Goal: Complete application form

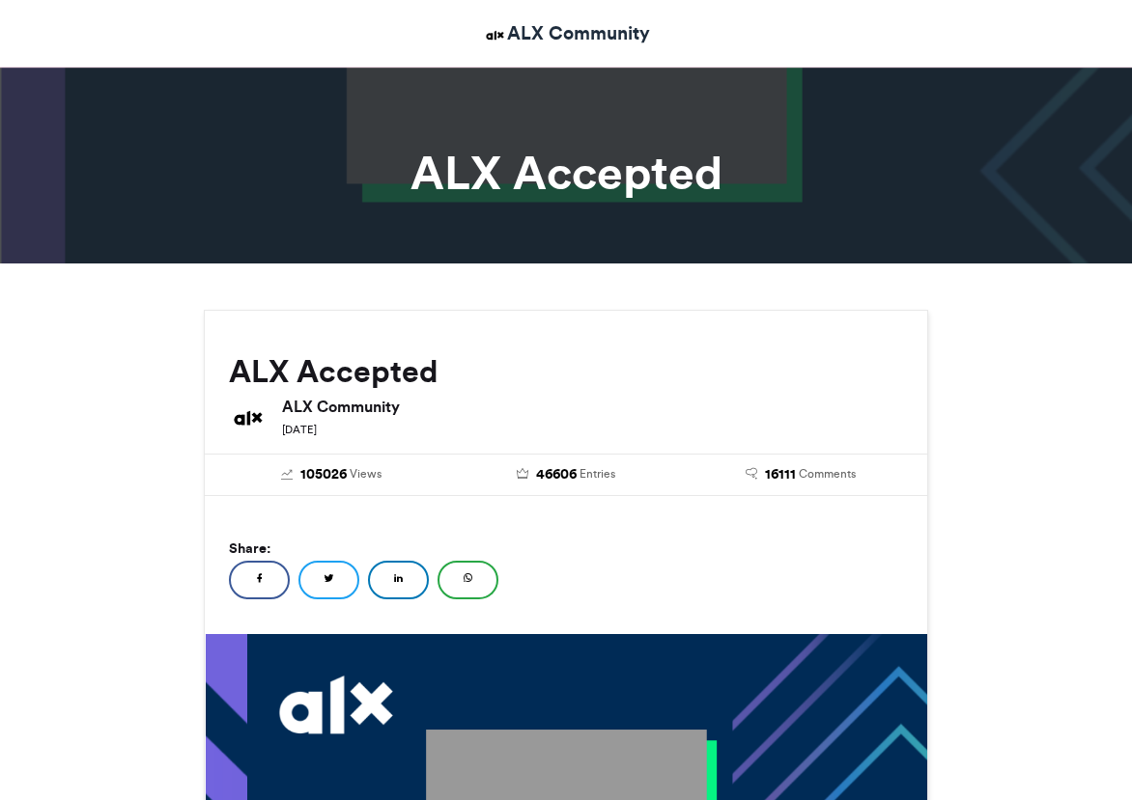
scroll to position [1102, 0]
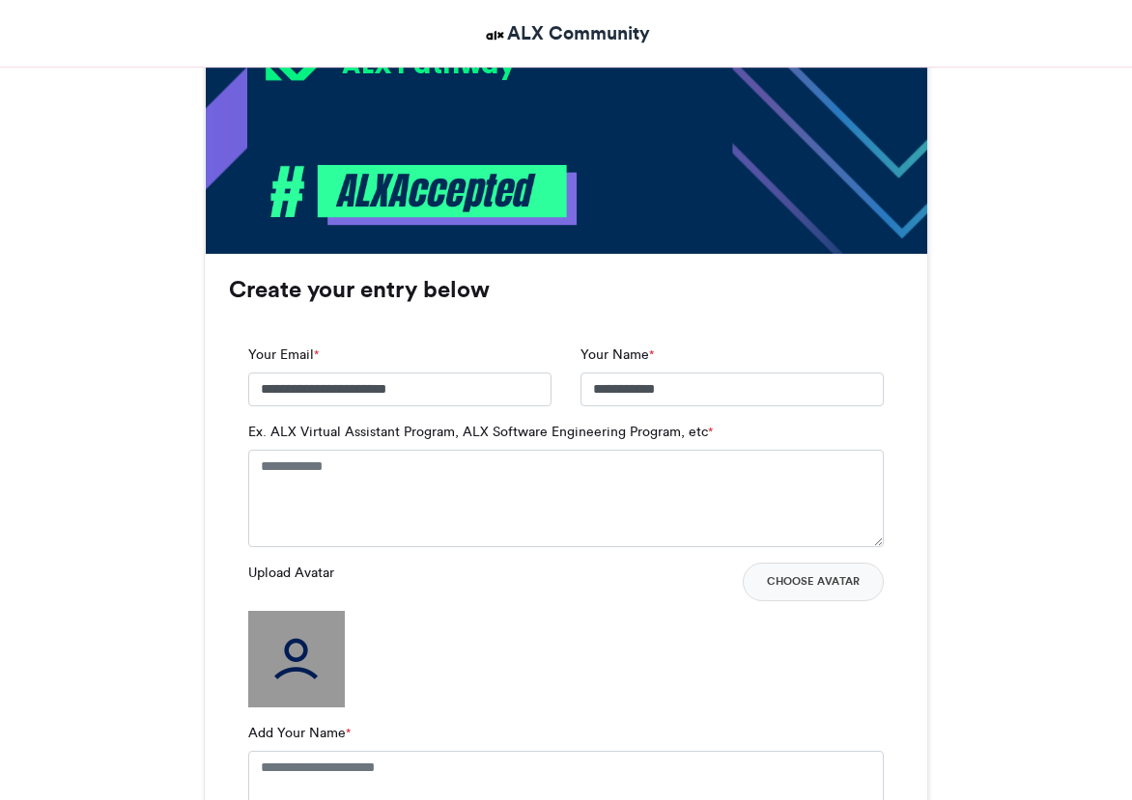
type input "**********"
click at [350, 465] on textarea "Ex. ALX Virtual Assistant Program, ALX Software Engineering Program, etc *" at bounding box center [565, 498] width 635 height 97
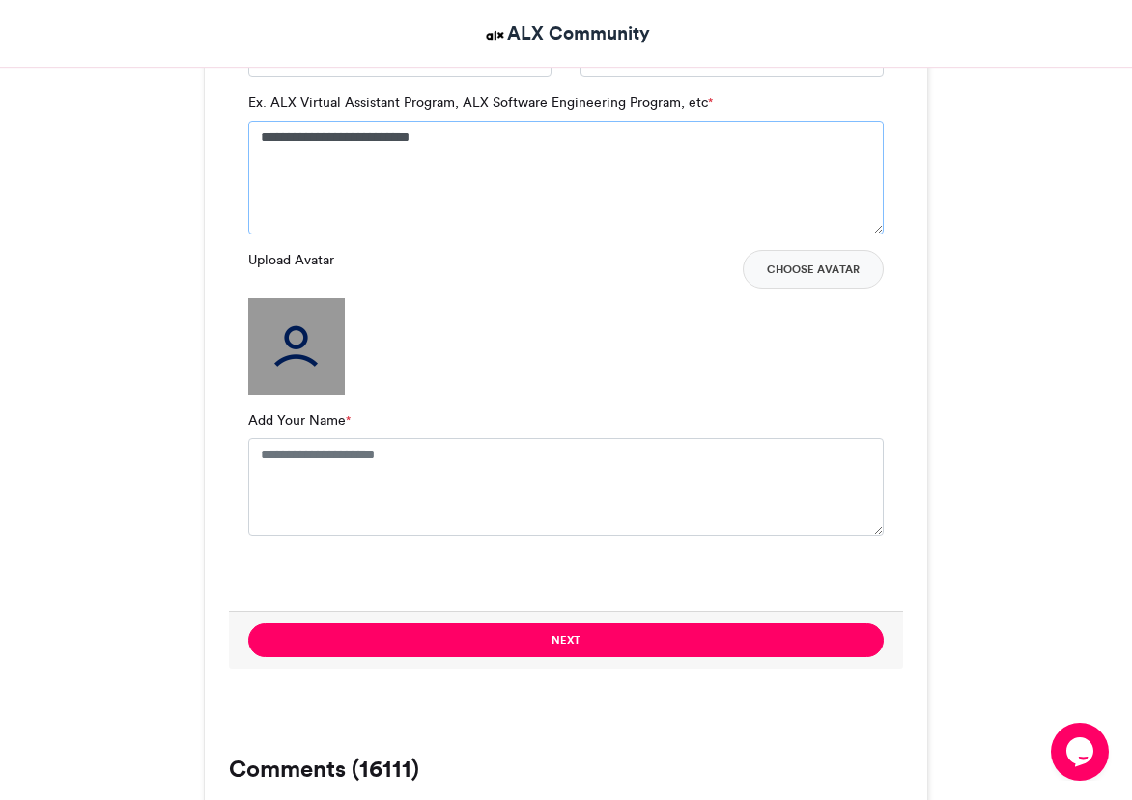
scroll to position [1488, 0]
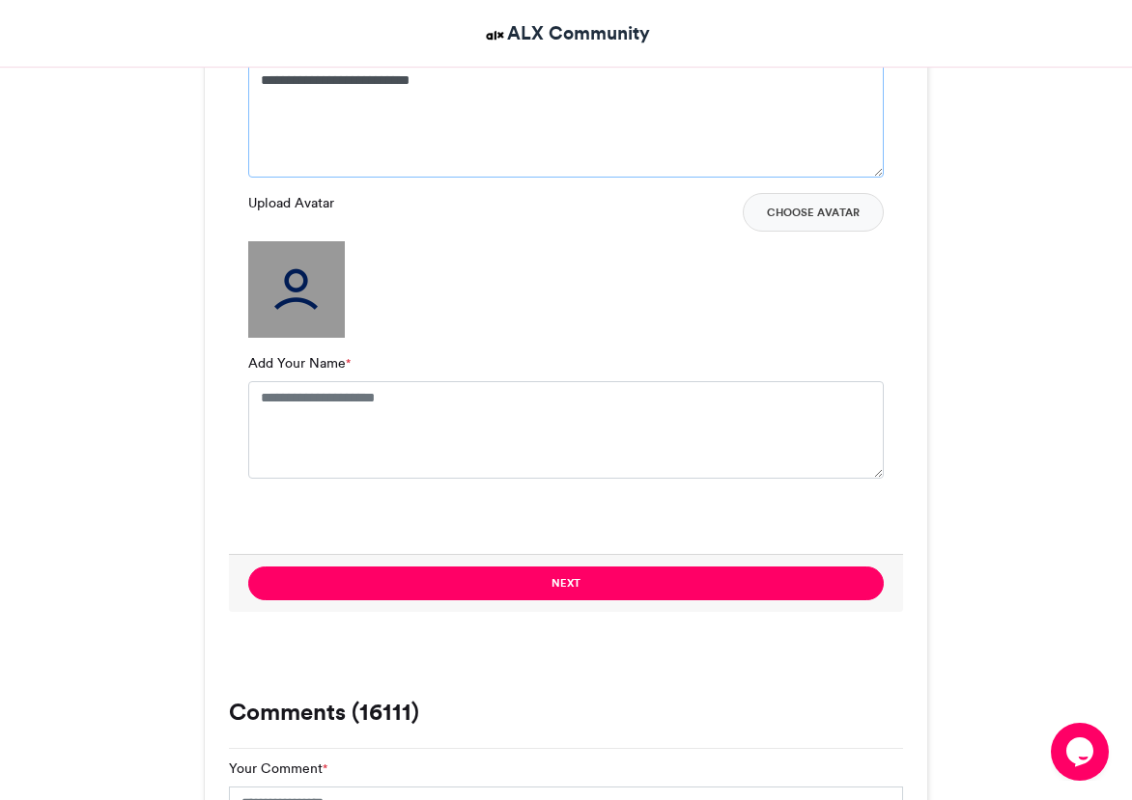
type textarea "**********"
click at [323, 422] on textarea "Add Your Name *" at bounding box center [565, 429] width 635 height 97
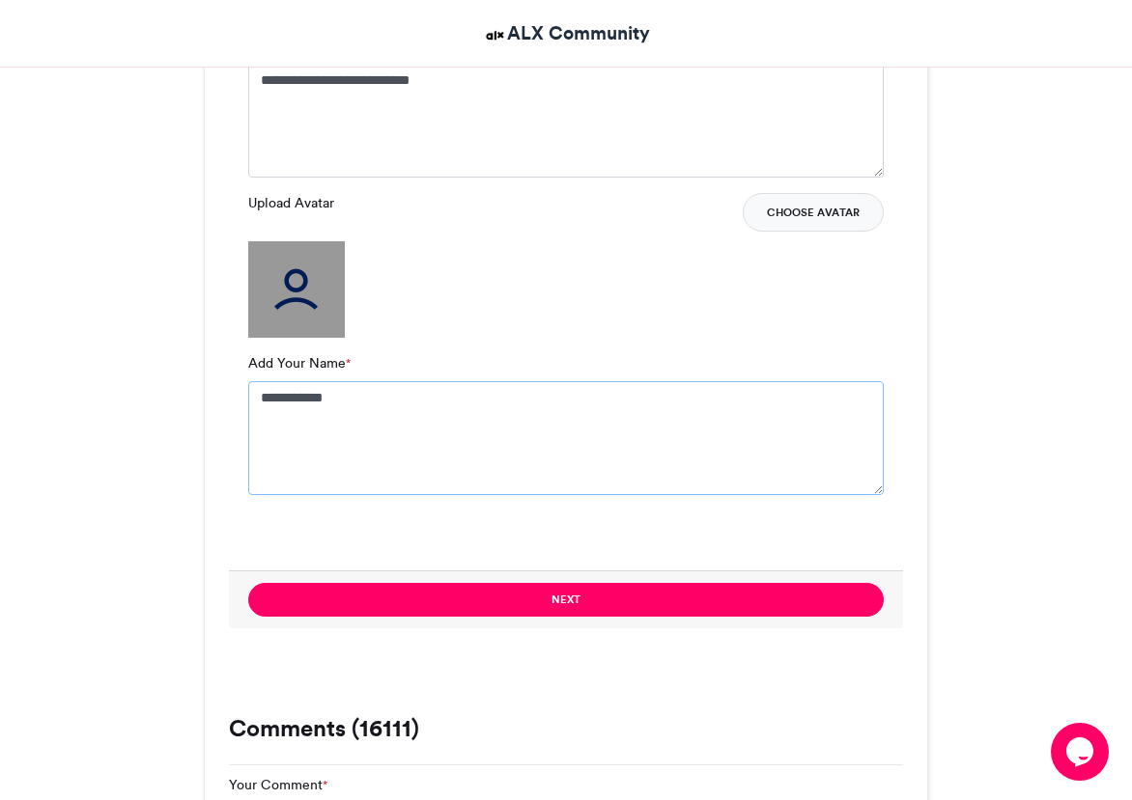
type textarea "**********"
click at [816, 223] on button "Choose Avatar" at bounding box center [812, 212] width 141 height 39
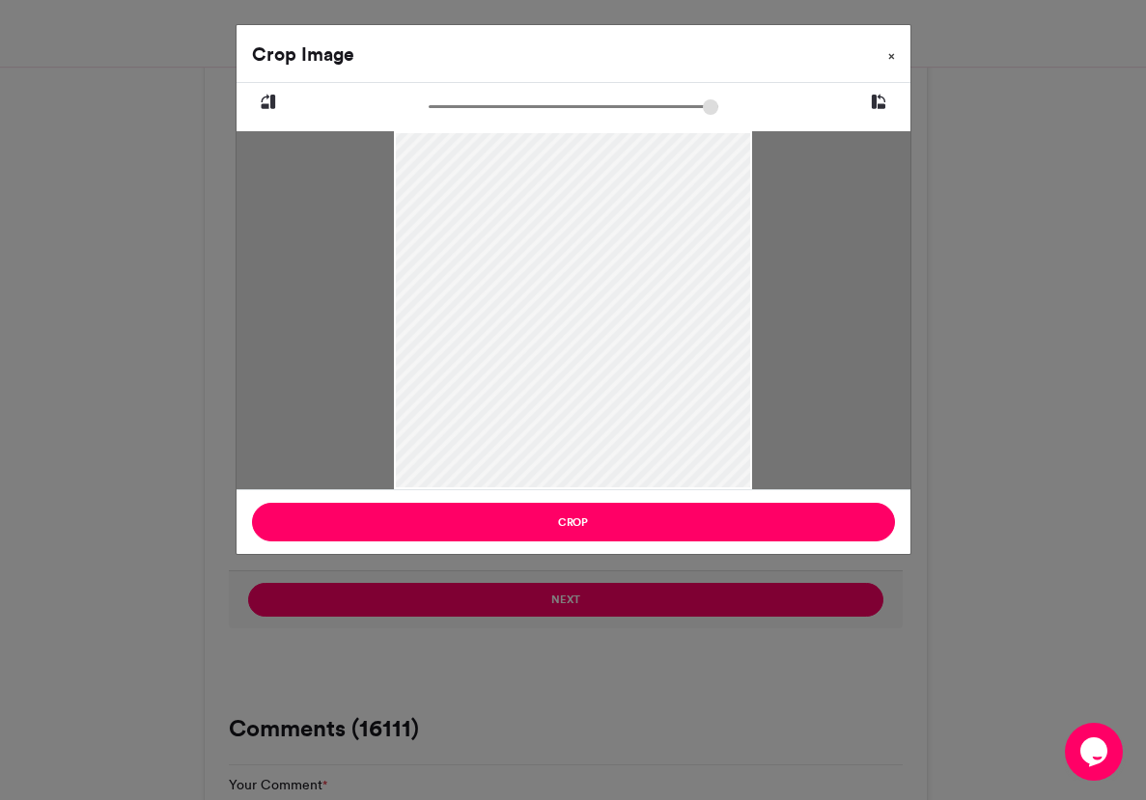
click at [895, 52] on button "×" at bounding box center [892, 52] width 38 height 54
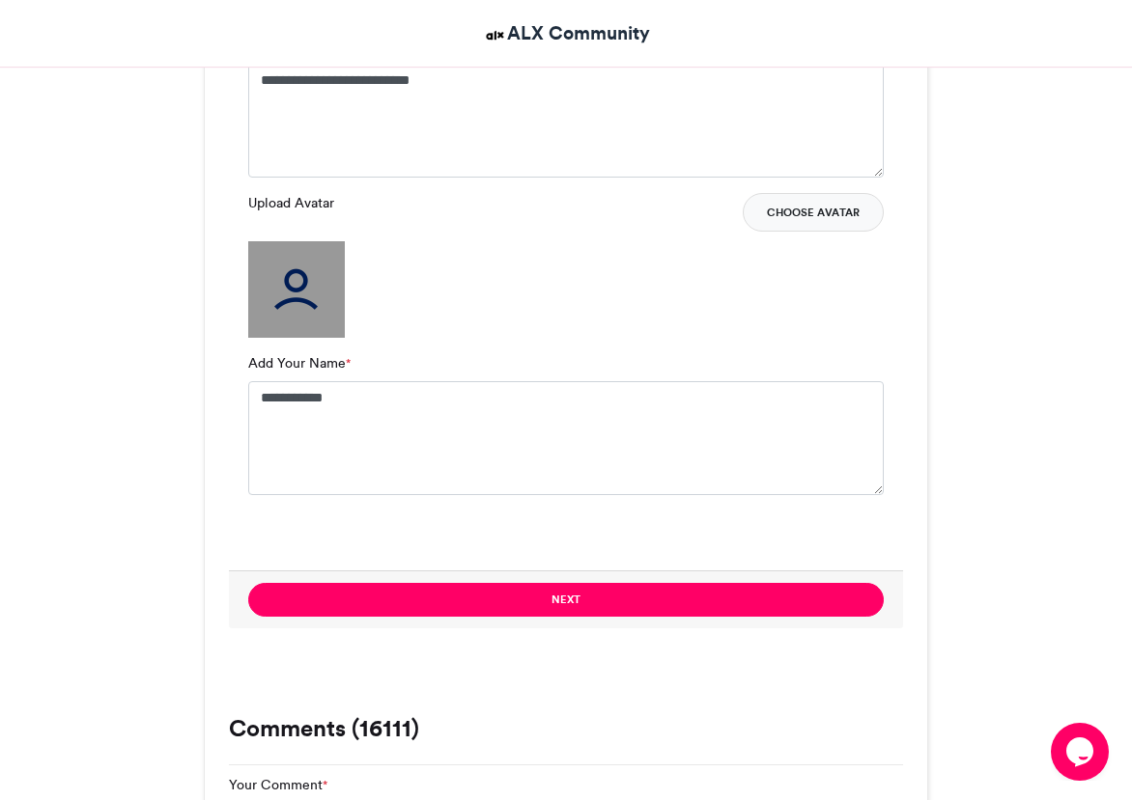
click at [809, 212] on button "Choose Avatar" at bounding box center [812, 212] width 141 height 39
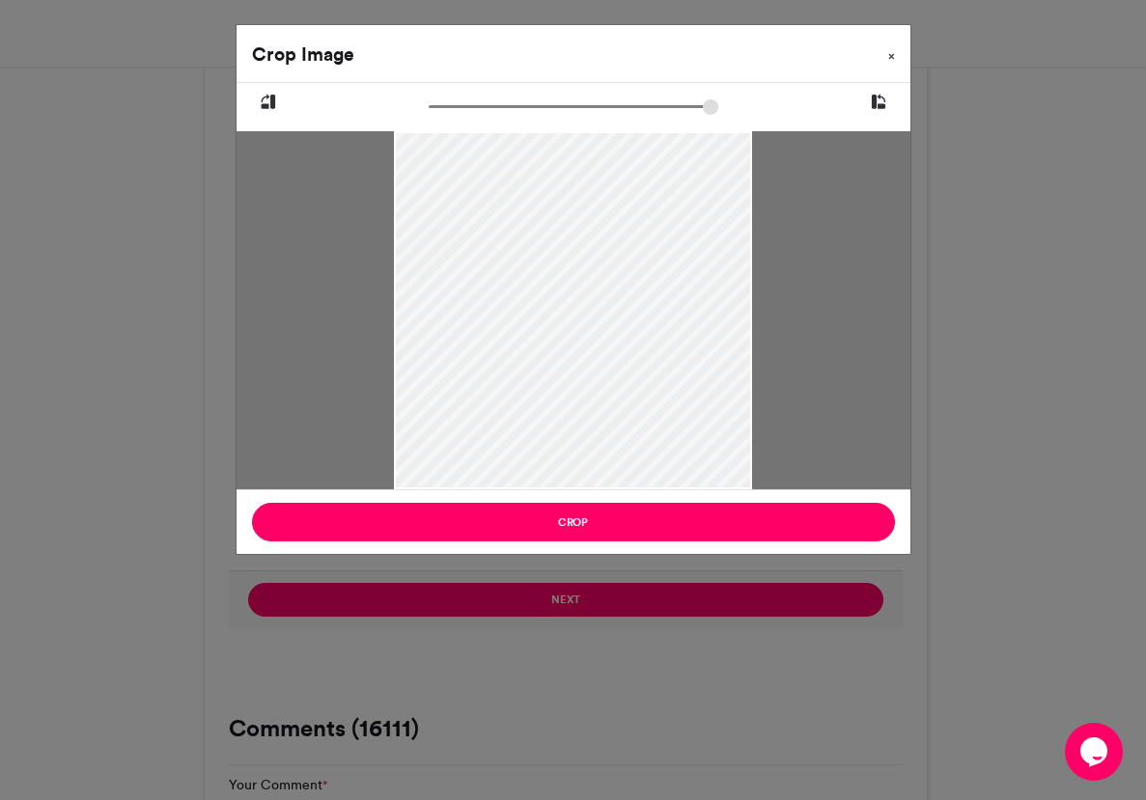
click at [884, 51] on button "×" at bounding box center [892, 52] width 38 height 54
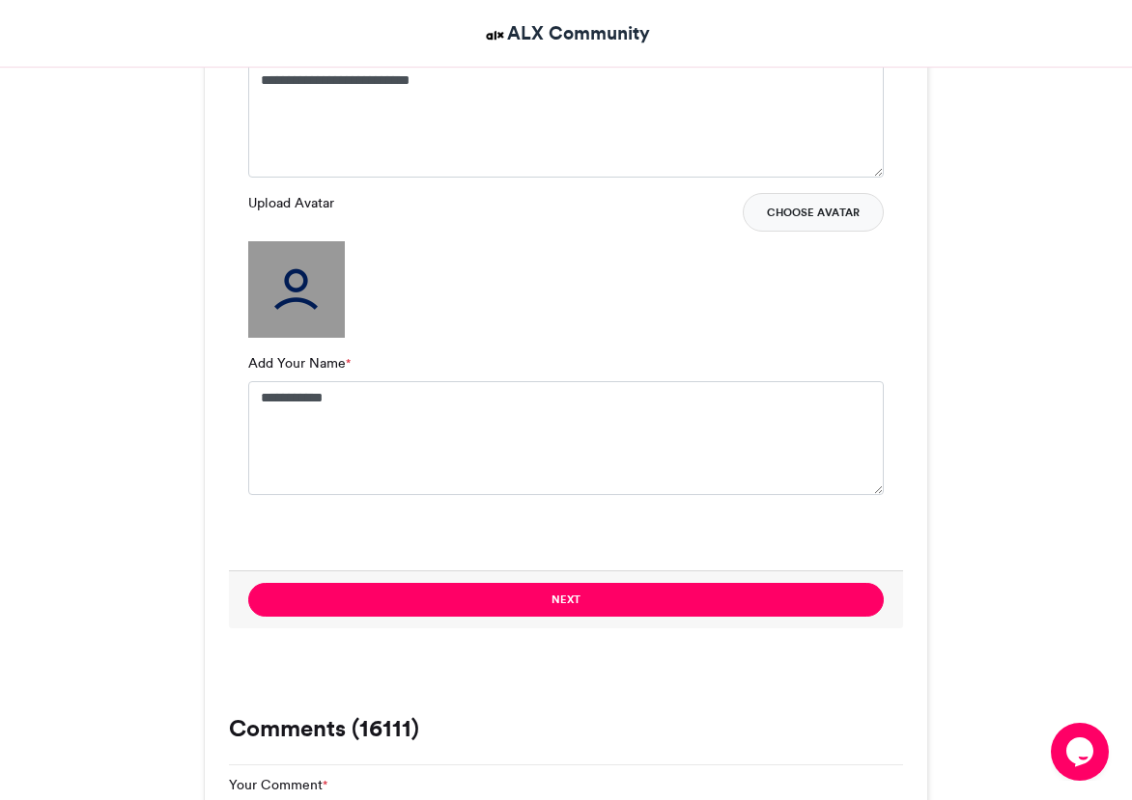
click at [832, 205] on button "Choose Avatar" at bounding box center [812, 212] width 141 height 39
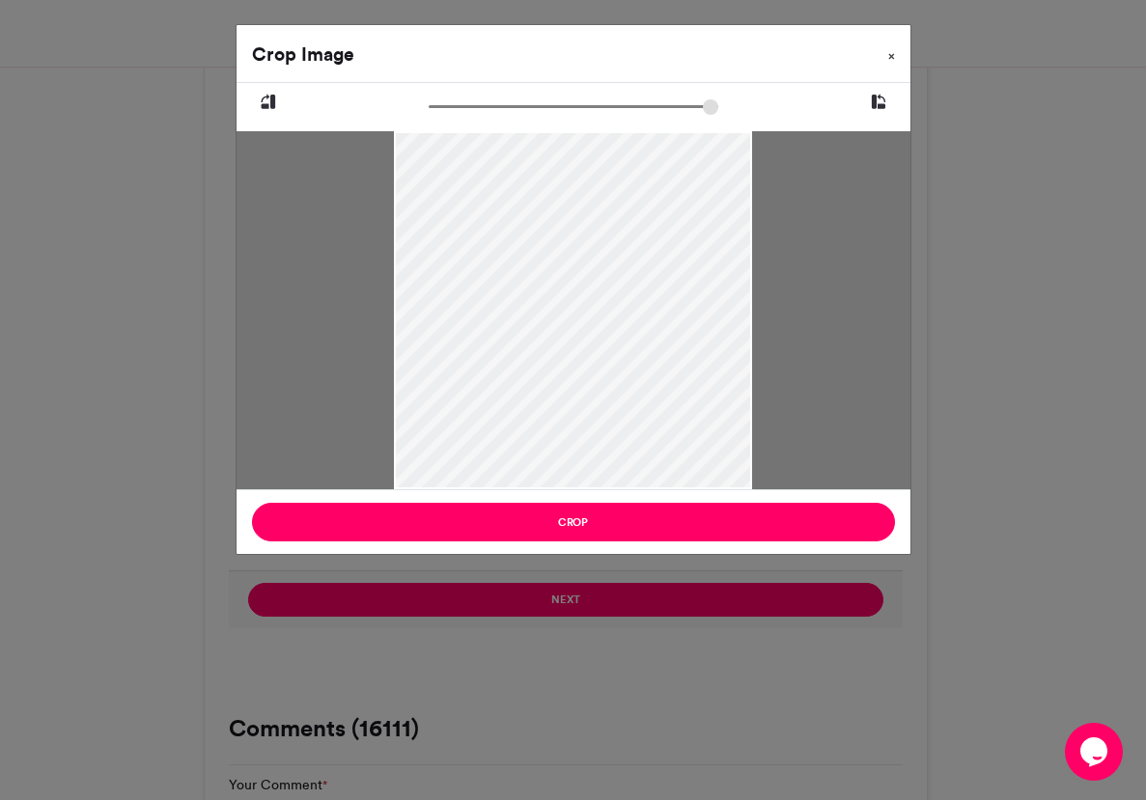
click at [897, 56] on button "×" at bounding box center [892, 52] width 38 height 54
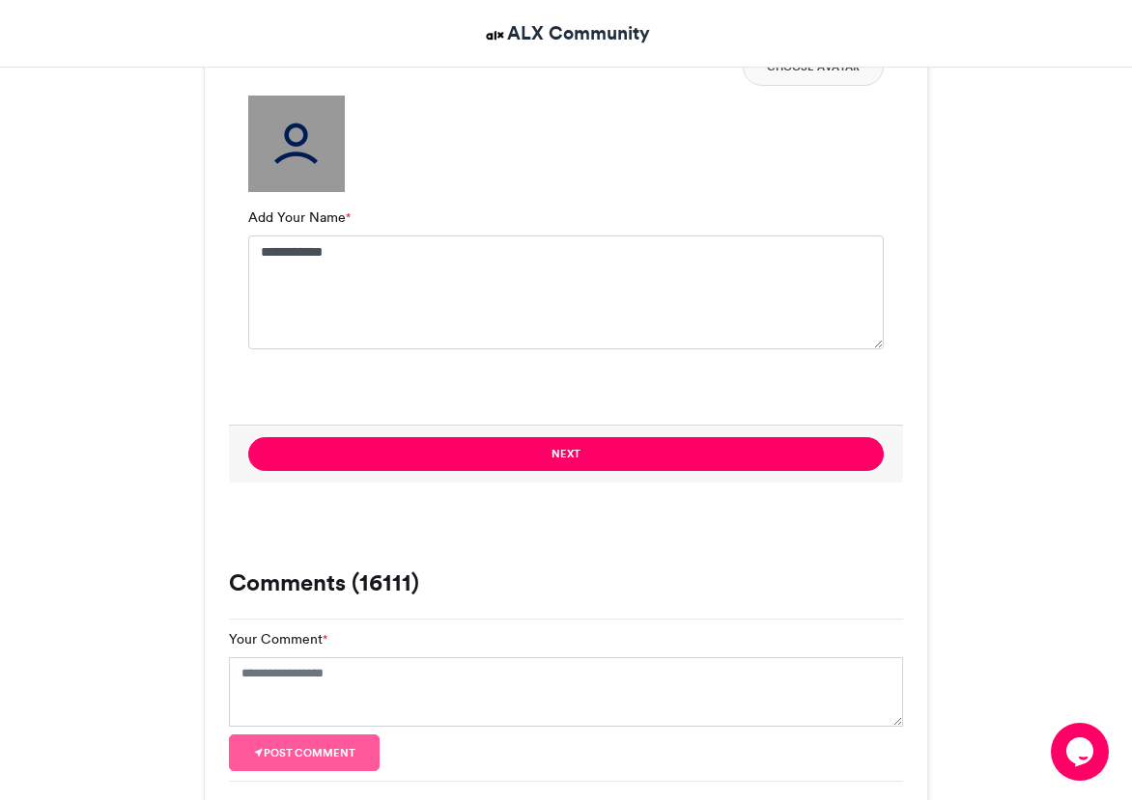
scroll to position [1641, 0]
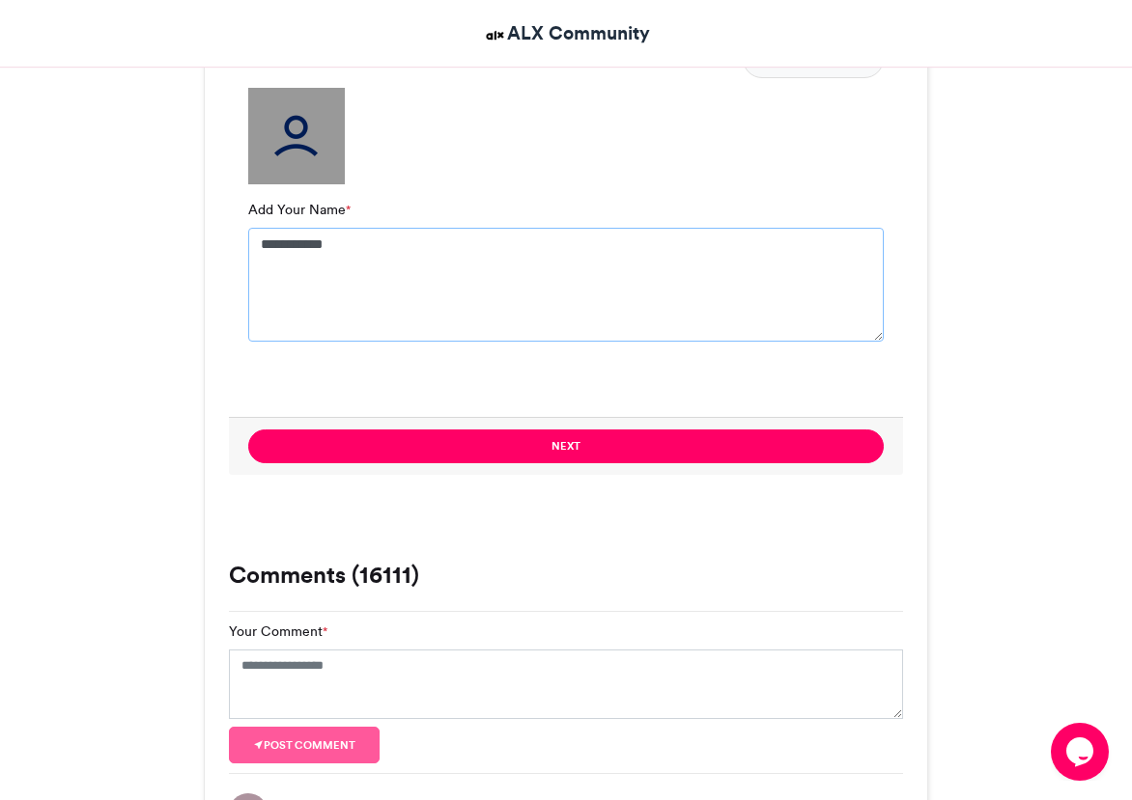
drag, startPoint x: 348, startPoint y: 250, endPoint x: 132, endPoint y: 249, distance: 215.3
click at [132, 249] on div "ALX Accepted ALX Community [DATE]" at bounding box center [565, 364] width 927 height 3390
drag, startPoint x: 105, startPoint y: 265, endPoint x: 121, endPoint y: 266, distance: 15.5
click at [104, 266] on div "ALX Accepted ALX Community [DATE]" at bounding box center [565, 364] width 927 height 3390
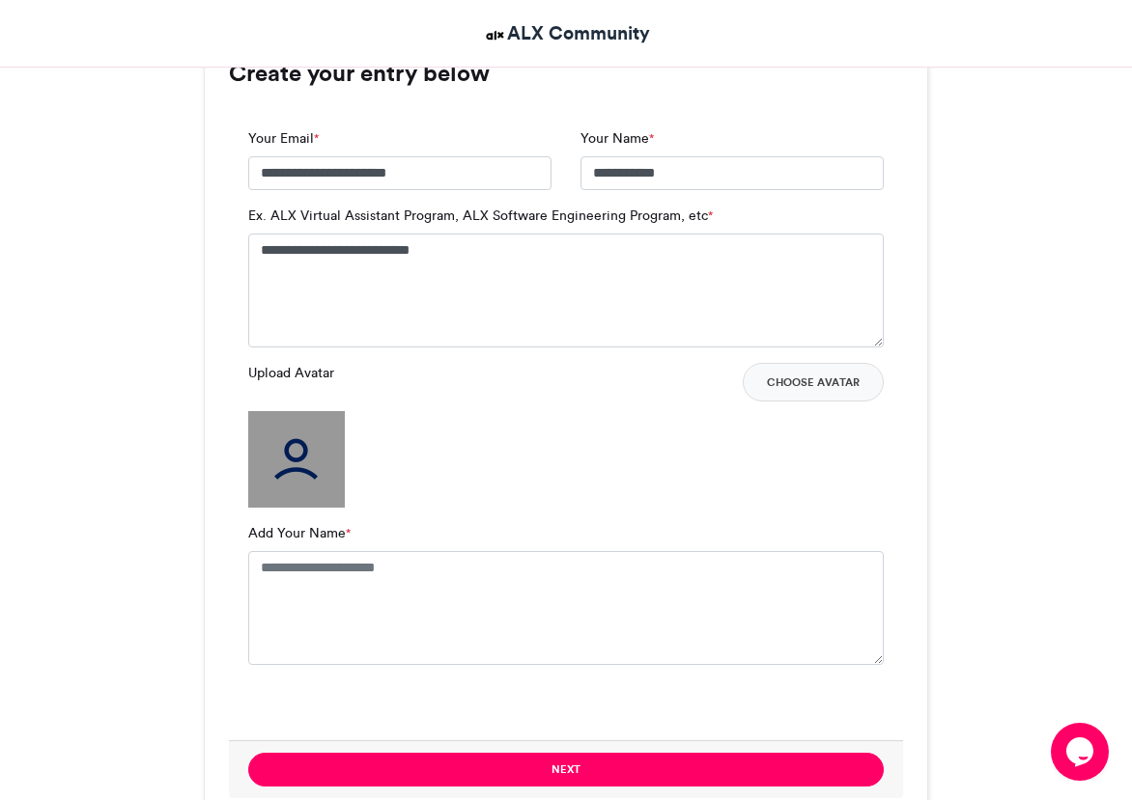
scroll to position [1352, 0]
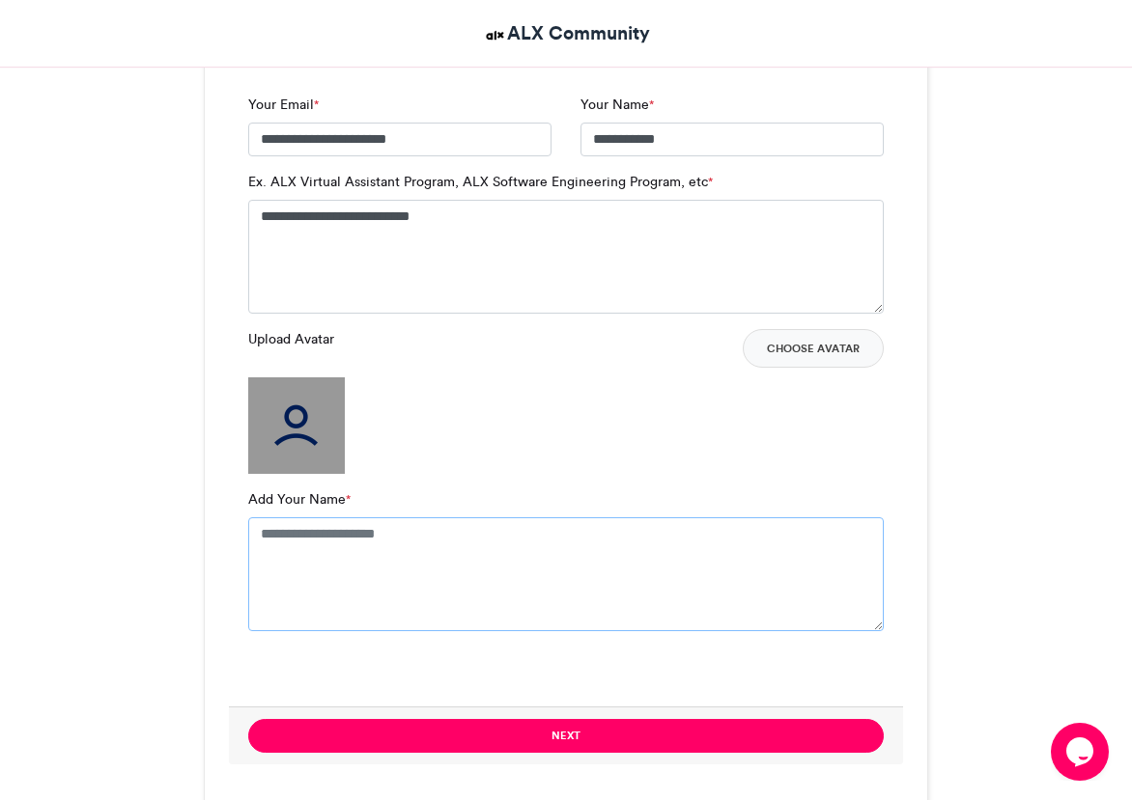
click at [312, 546] on textarea "Add Your Name *" at bounding box center [565, 575] width 635 height 114
paste textarea "**********"
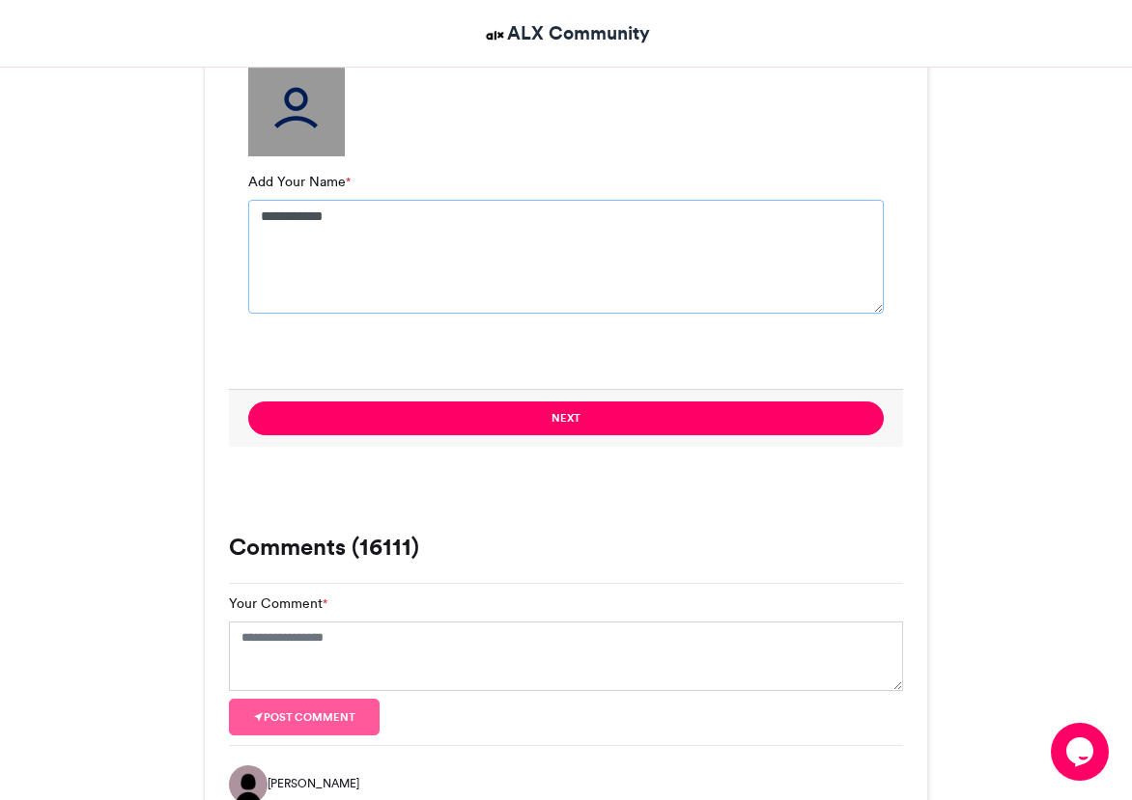
scroll to position [1738, 0]
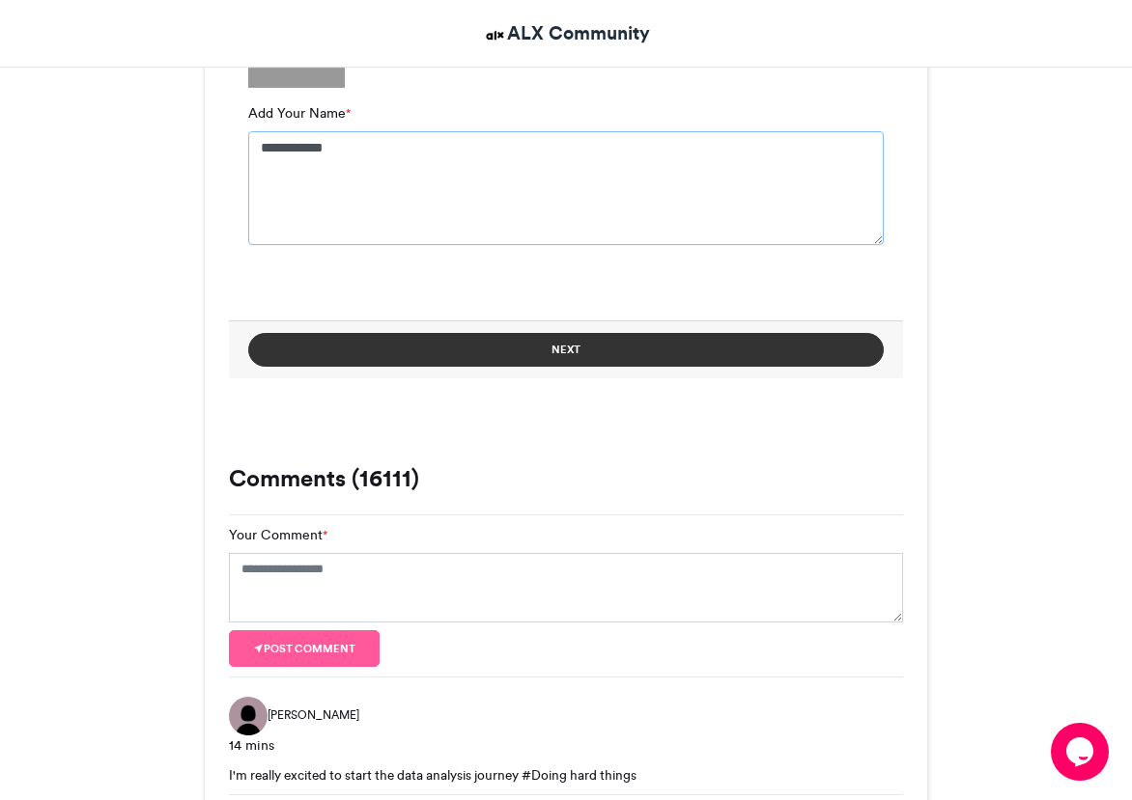
type textarea "**********"
click at [575, 350] on button "Next" at bounding box center [565, 350] width 635 height 34
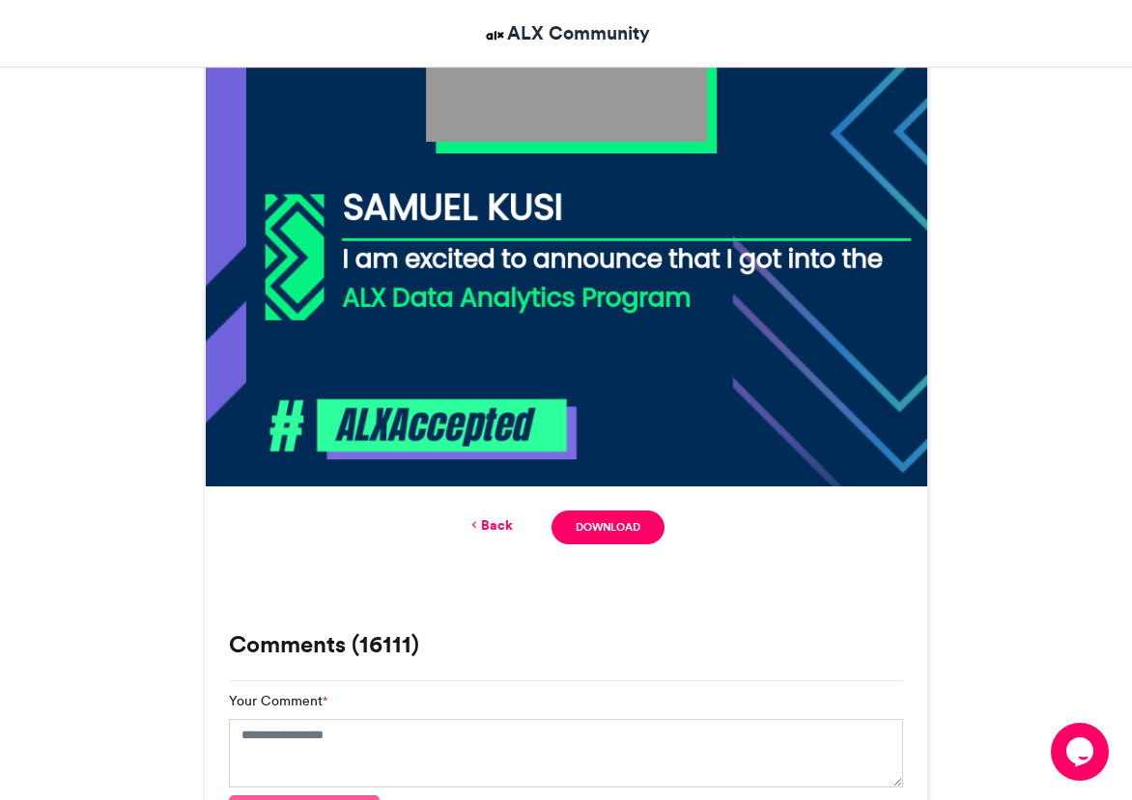
scroll to position [882, 0]
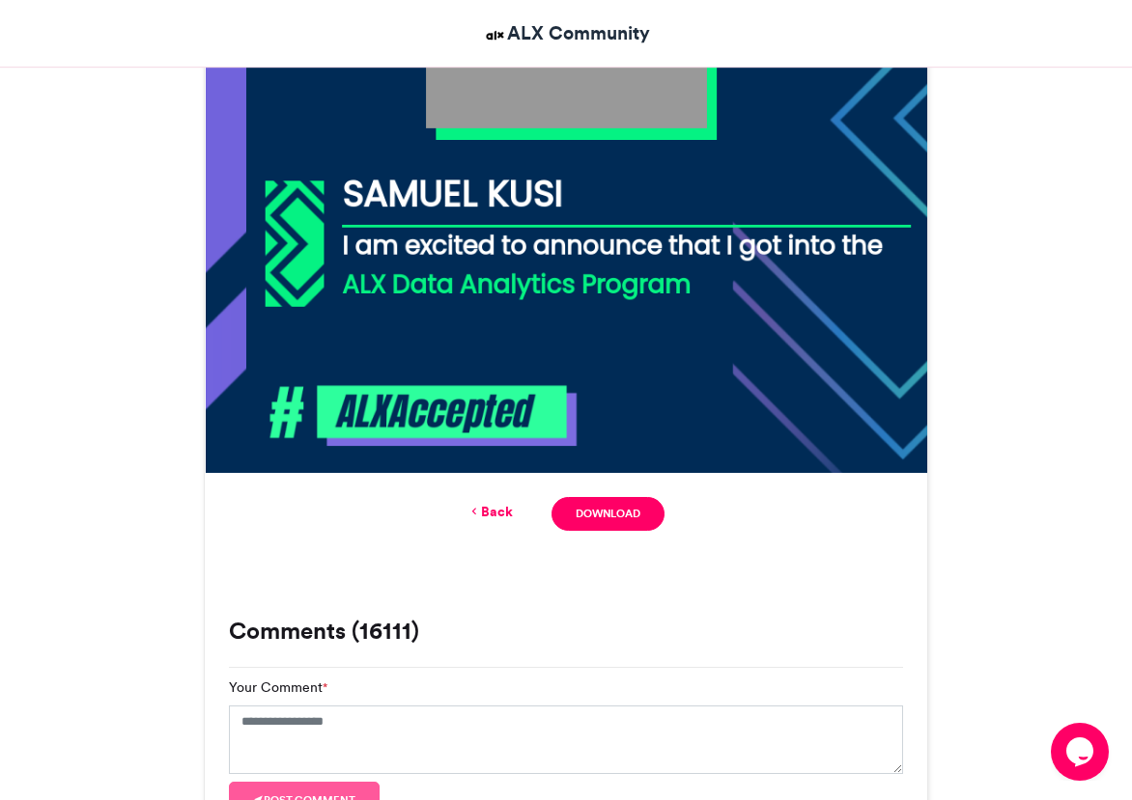
click at [489, 512] on link "Back" at bounding box center [489, 512] width 45 height 20
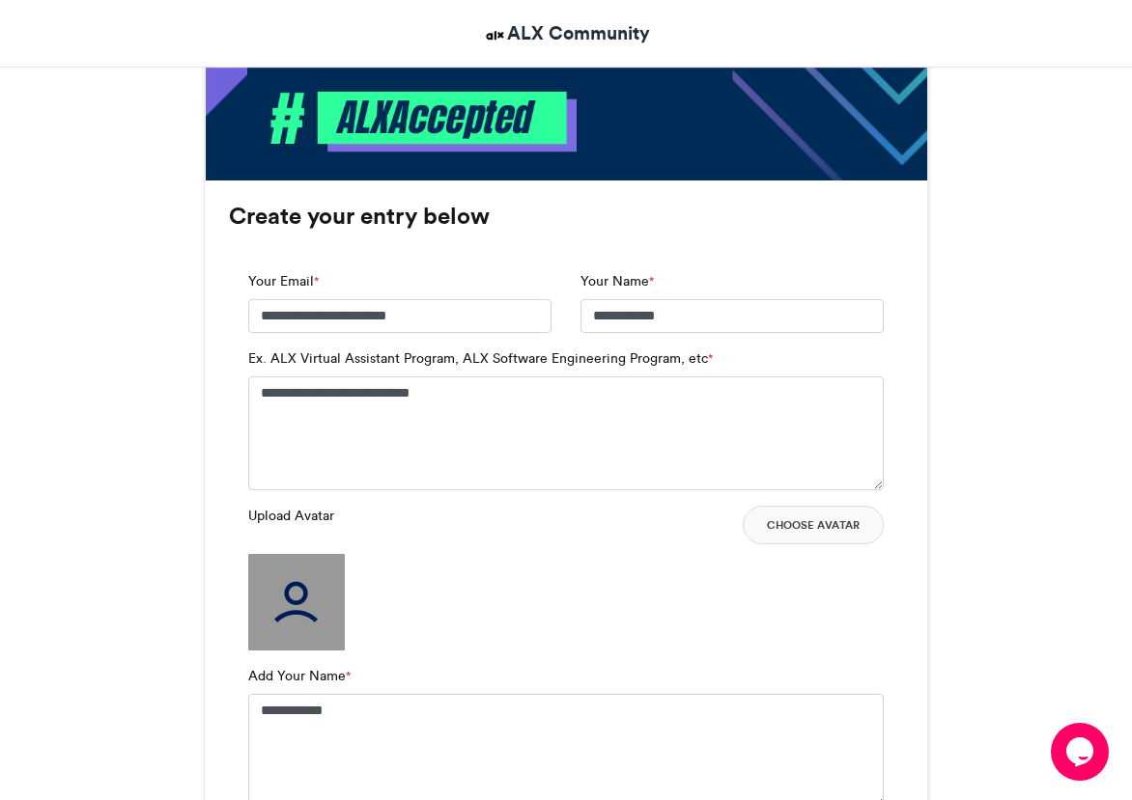
scroll to position [1352, 0]
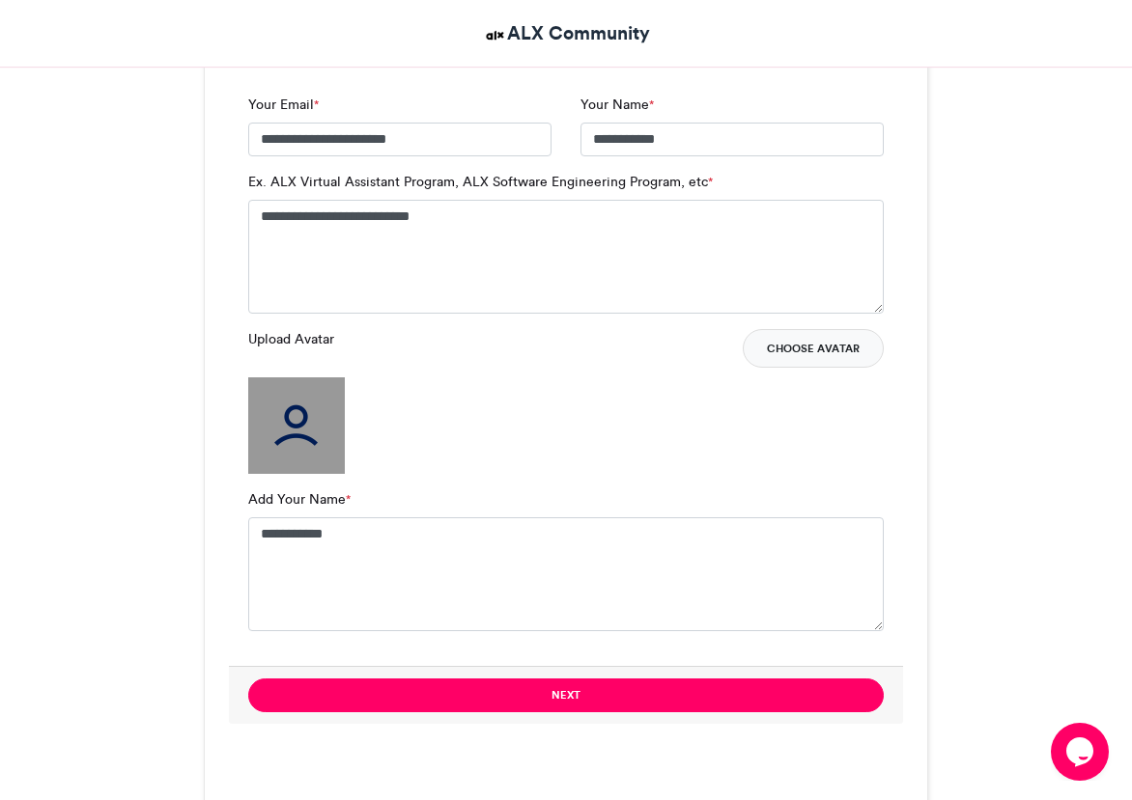
click at [824, 355] on button "Choose Avatar" at bounding box center [812, 348] width 141 height 39
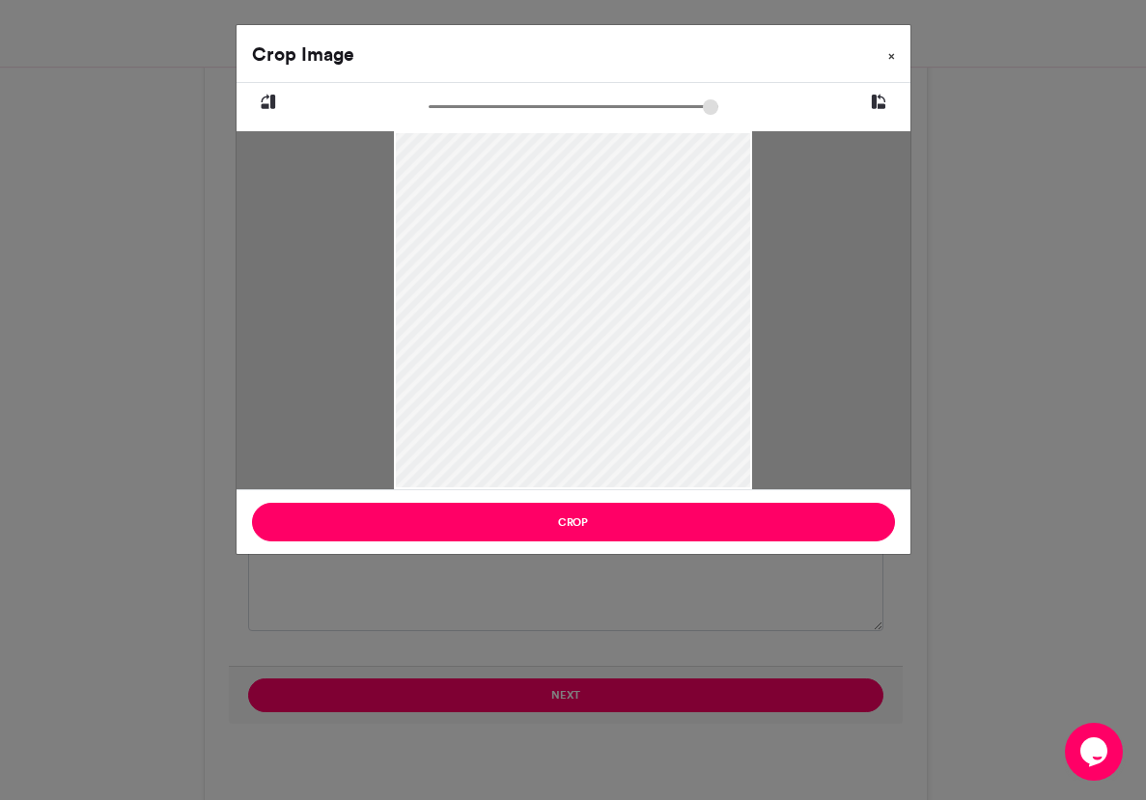
click at [888, 55] on span "×" at bounding box center [891, 56] width 7 height 12
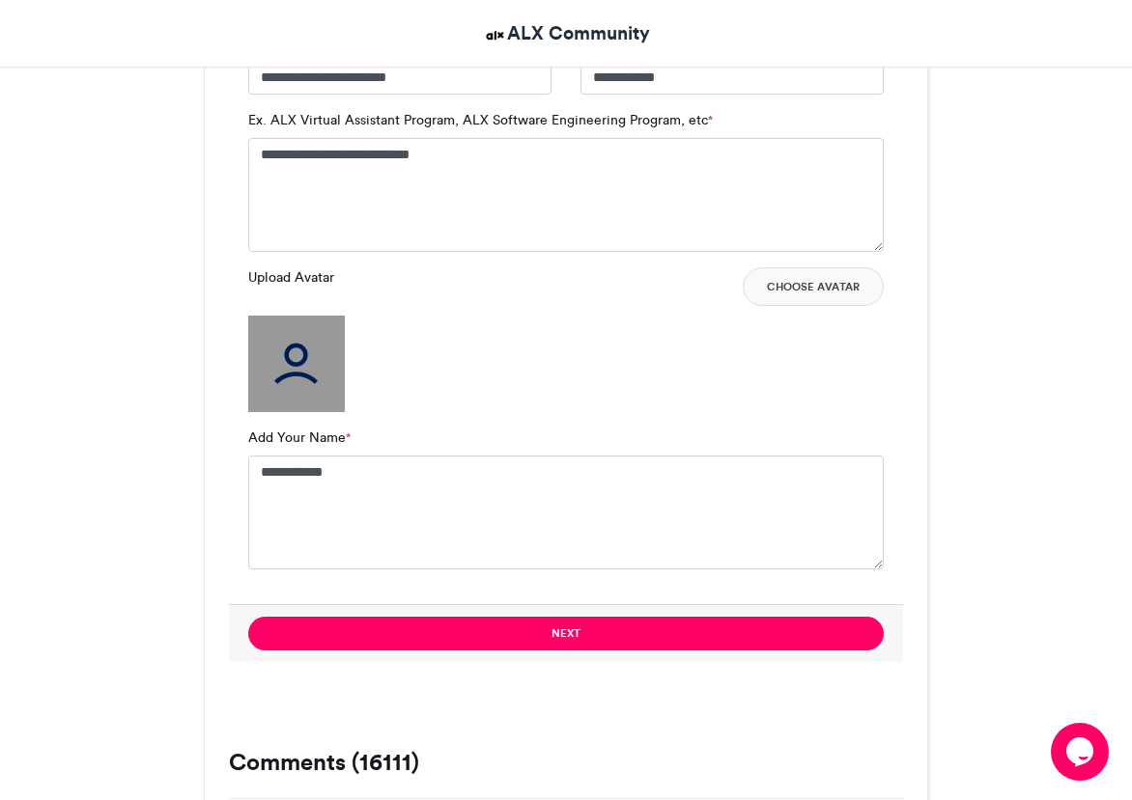
scroll to position [1448, 0]
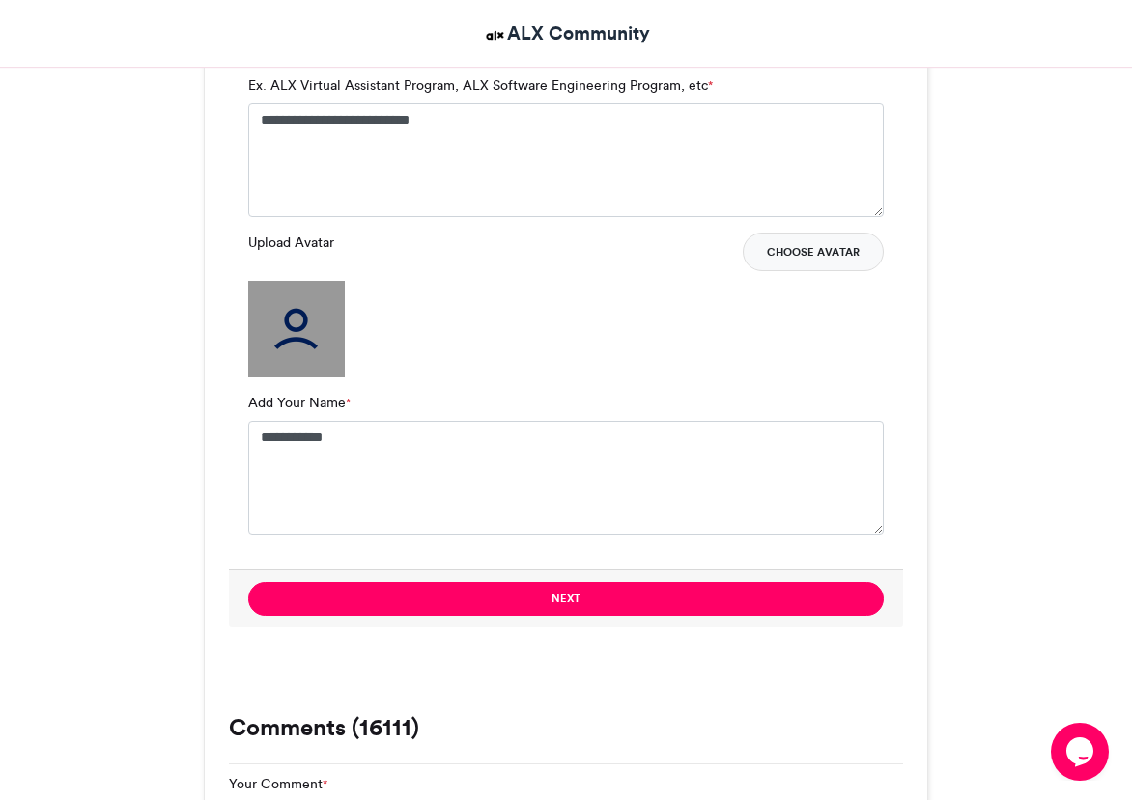
click at [824, 250] on button "Choose Avatar" at bounding box center [812, 252] width 141 height 39
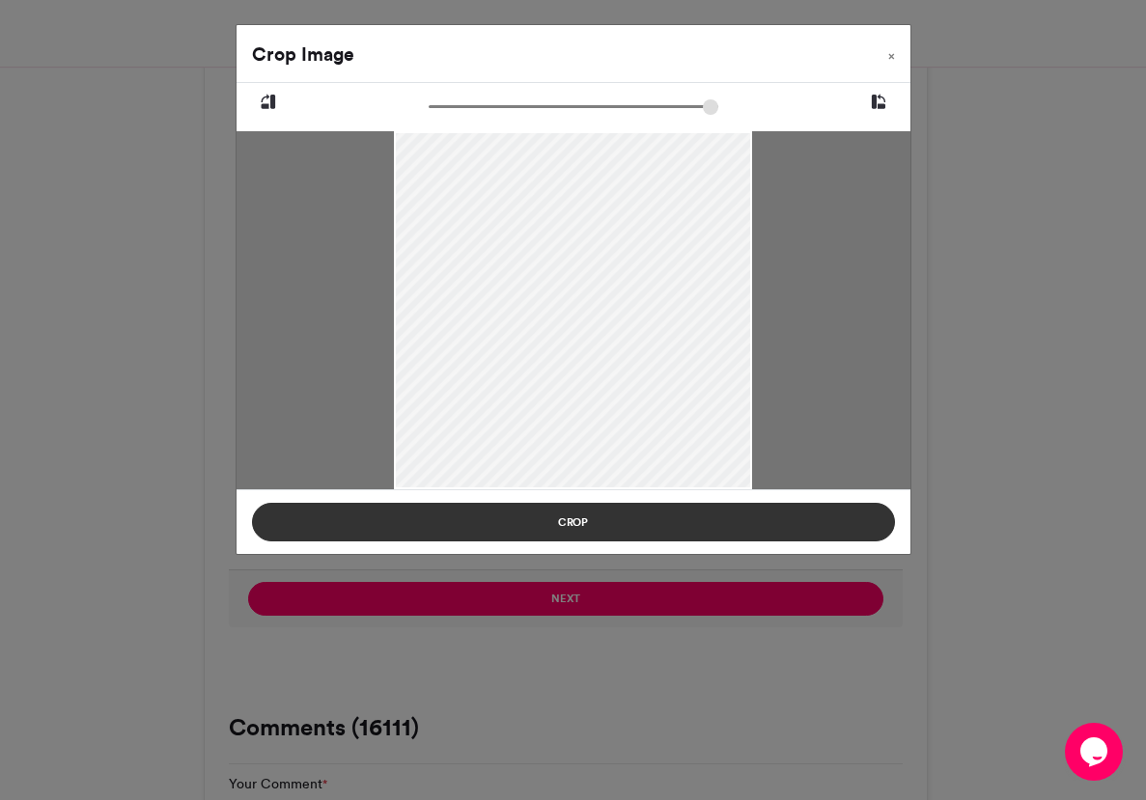
click at [648, 527] on button "Crop" at bounding box center [573, 522] width 643 height 39
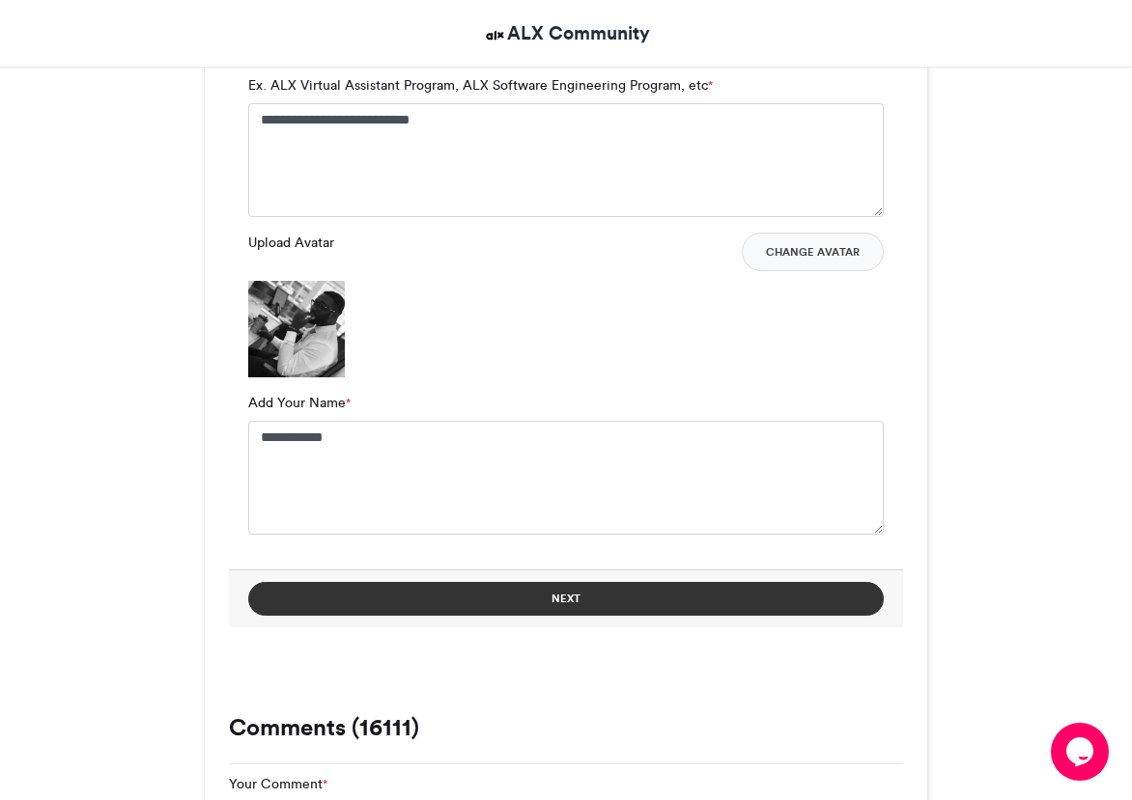
click at [610, 603] on button "Next" at bounding box center [565, 599] width 635 height 34
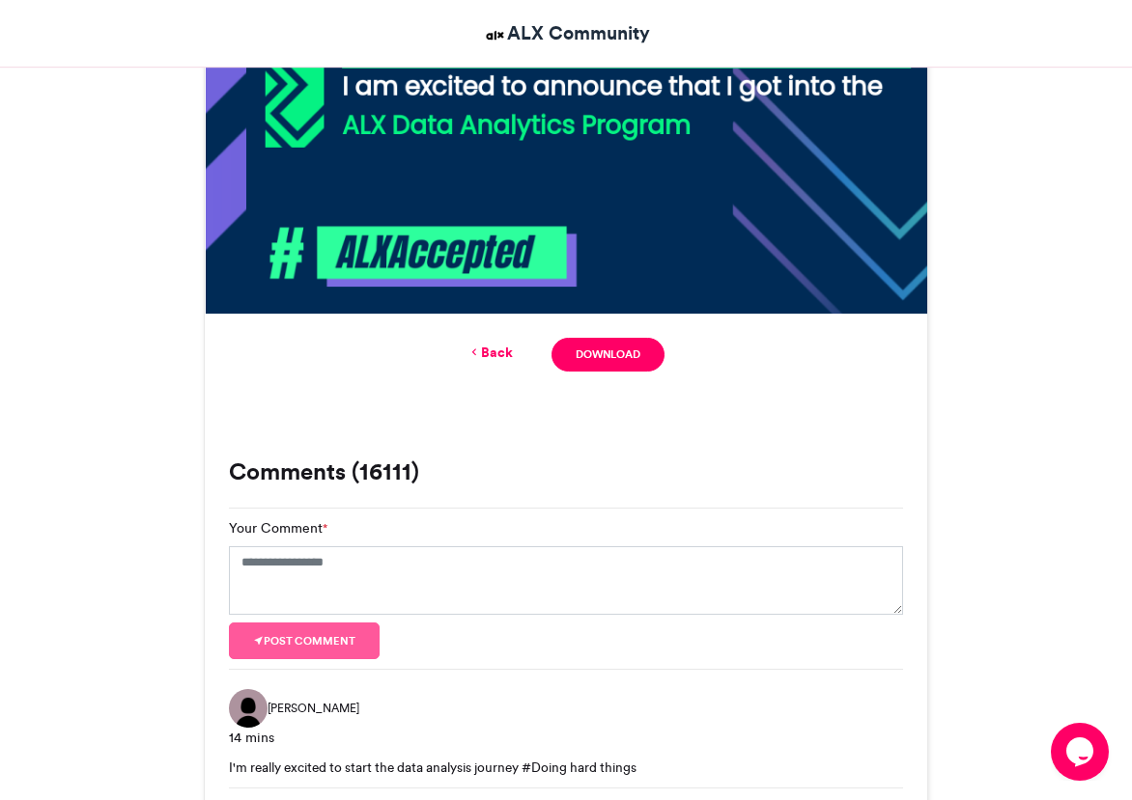
scroll to position [1076, 0]
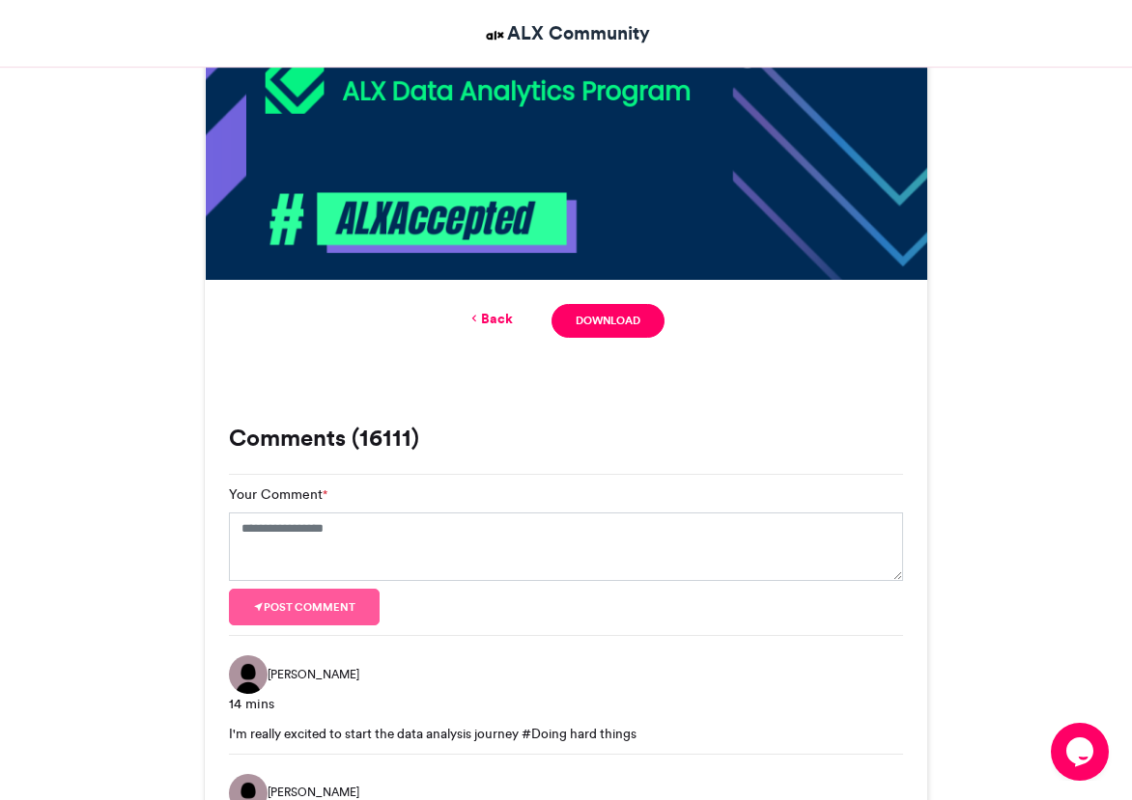
click at [501, 322] on link "Back" at bounding box center [489, 319] width 45 height 20
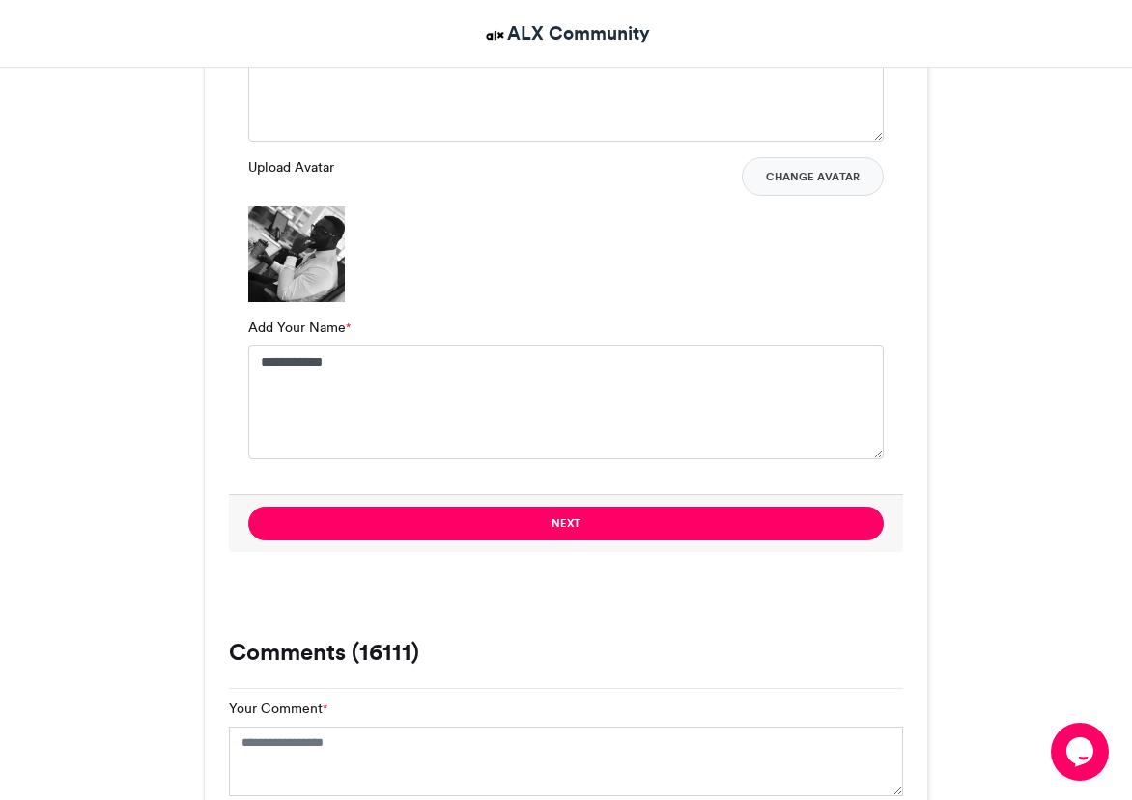
scroll to position [1448, 0]
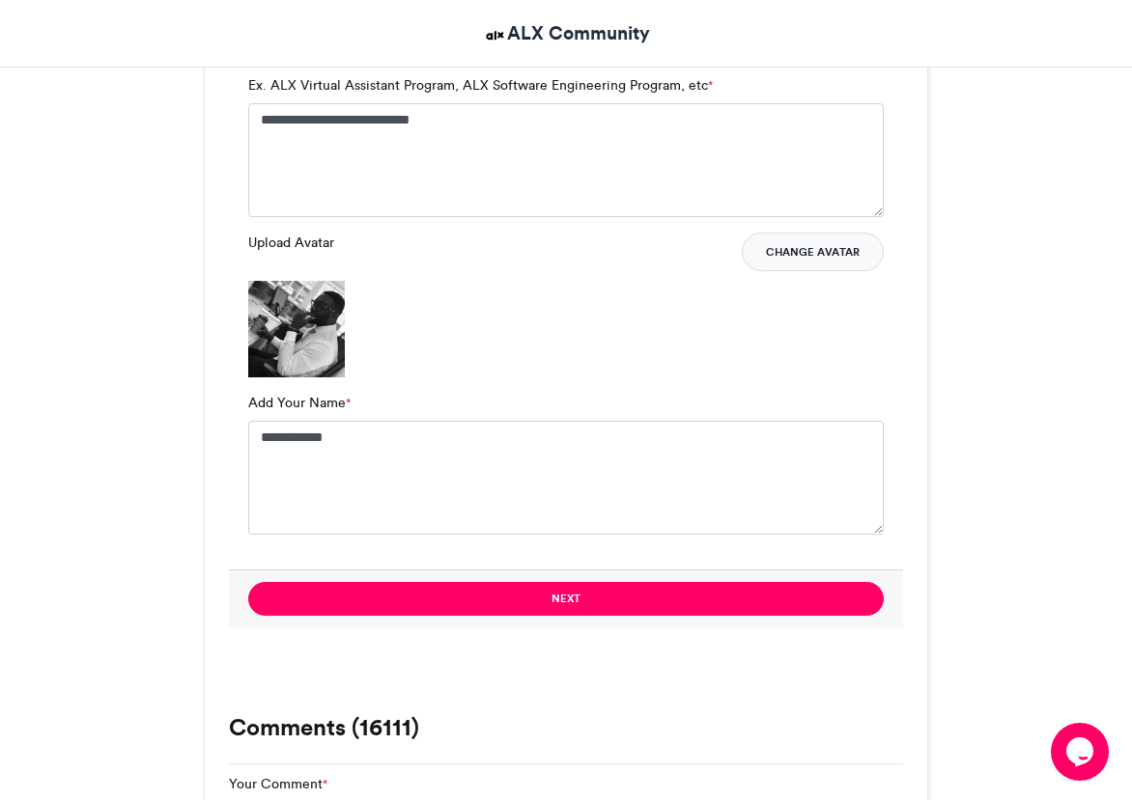
click at [843, 256] on button "Change Avatar" at bounding box center [813, 252] width 142 height 39
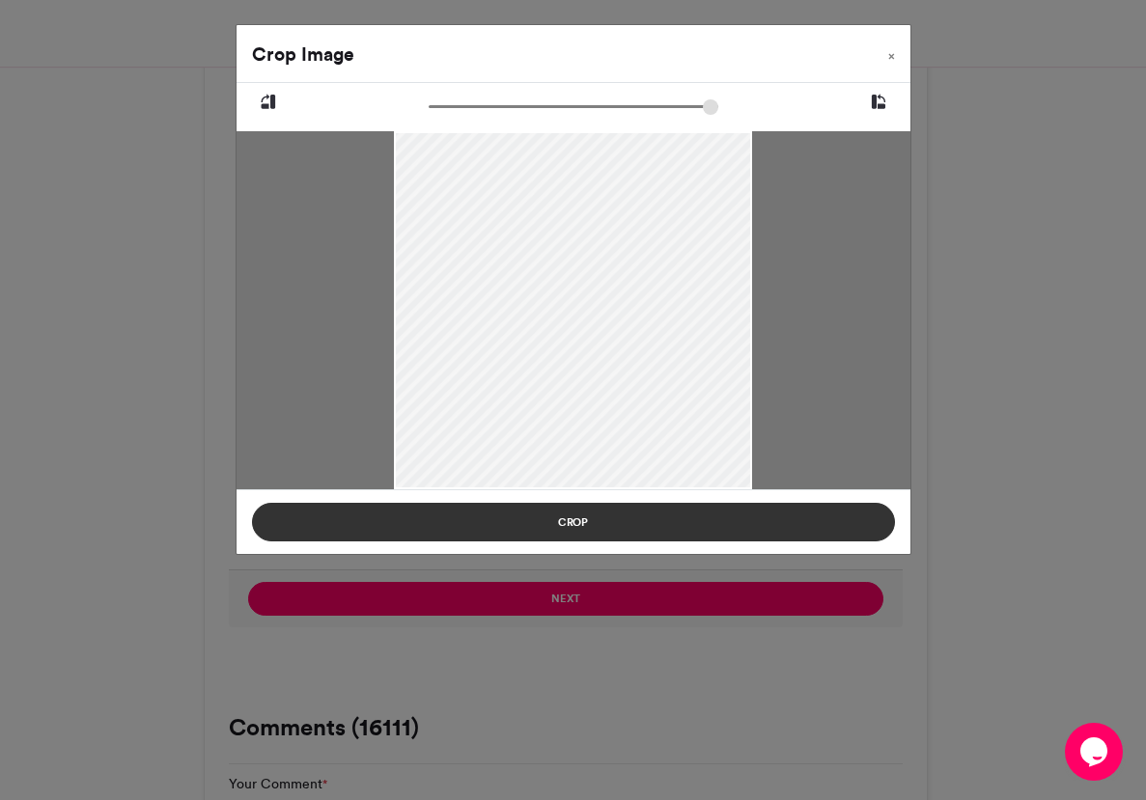
click at [668, 519] on button "Crop" at bounding box center [573, 522] width 643 height 39
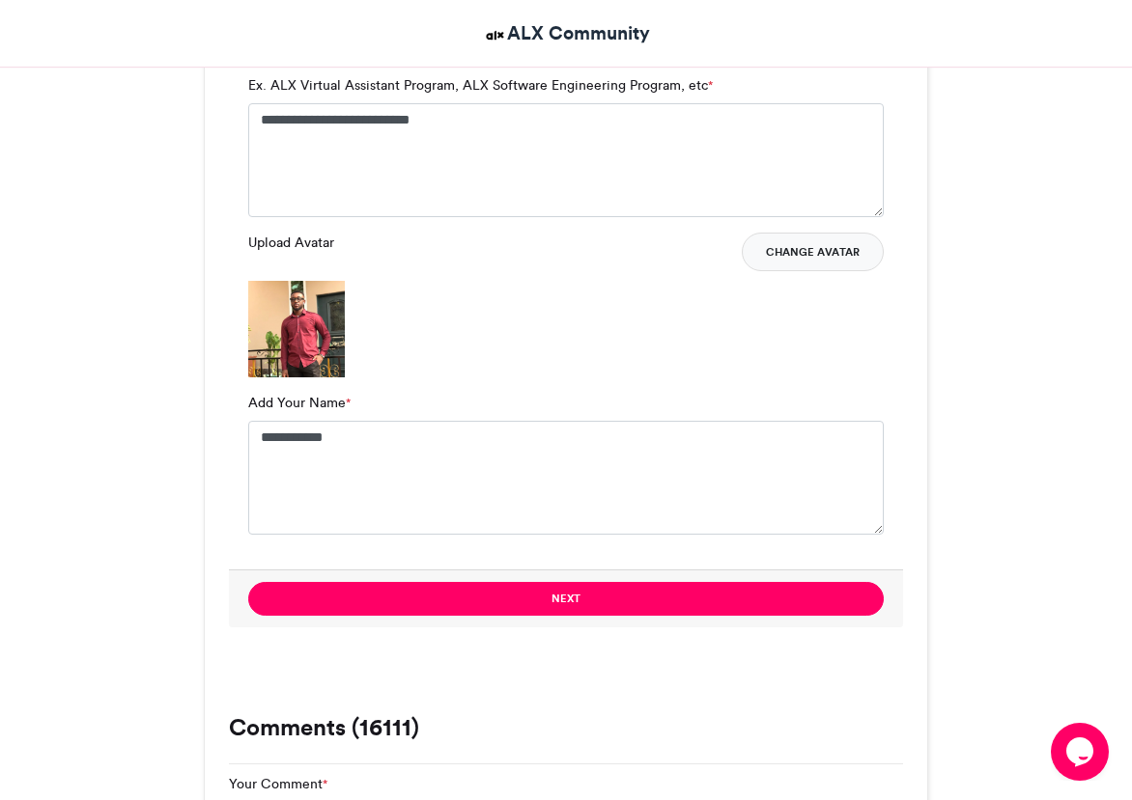
click at [806, 248] on button "Change Avatar" at bounding box center [813, 252] width 142 height 39
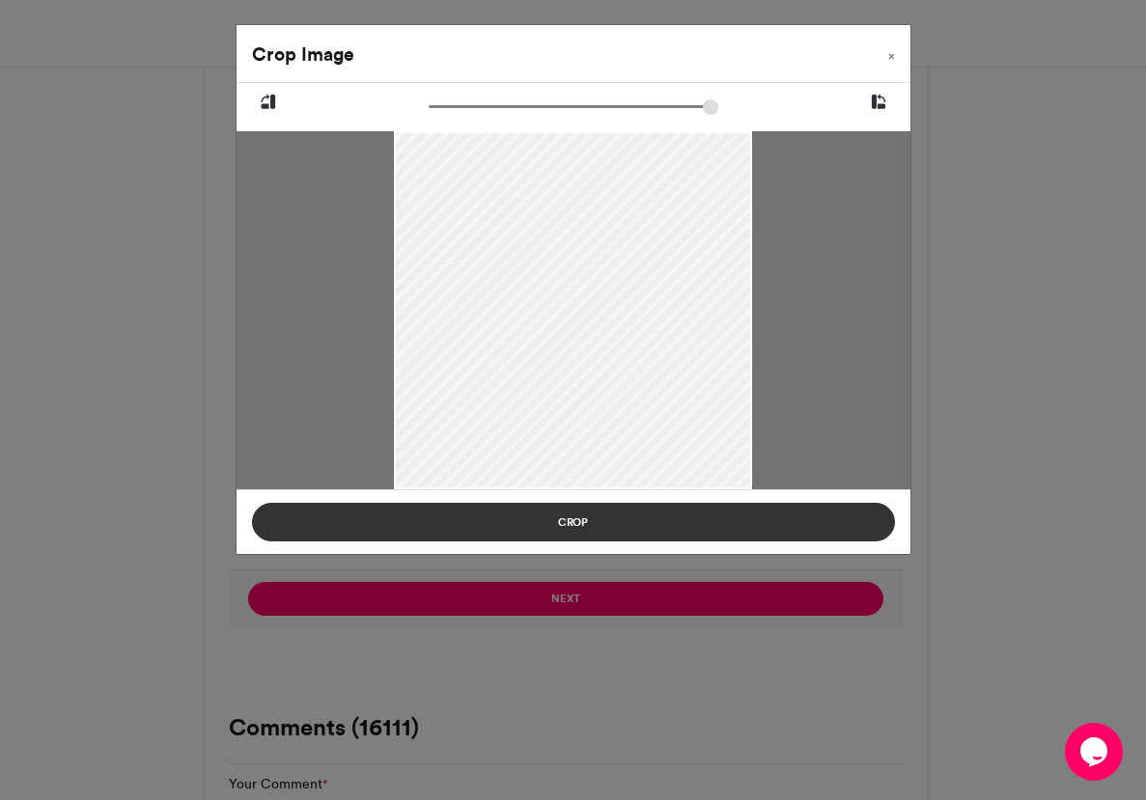
click at [653, 529] on button "Crop" at bounding box center [573, 522] width 643 height 39
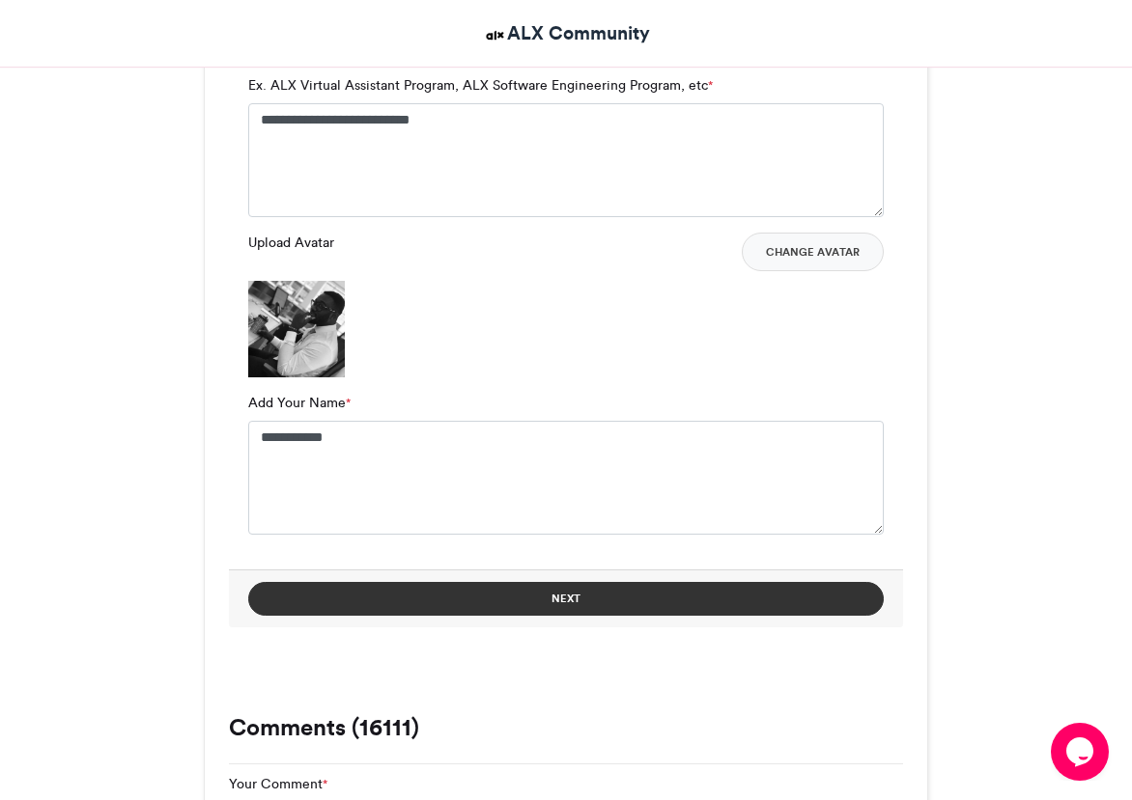
click at [767, 605] on button "Next" at bounding box center [565, 599] width 635 height 34
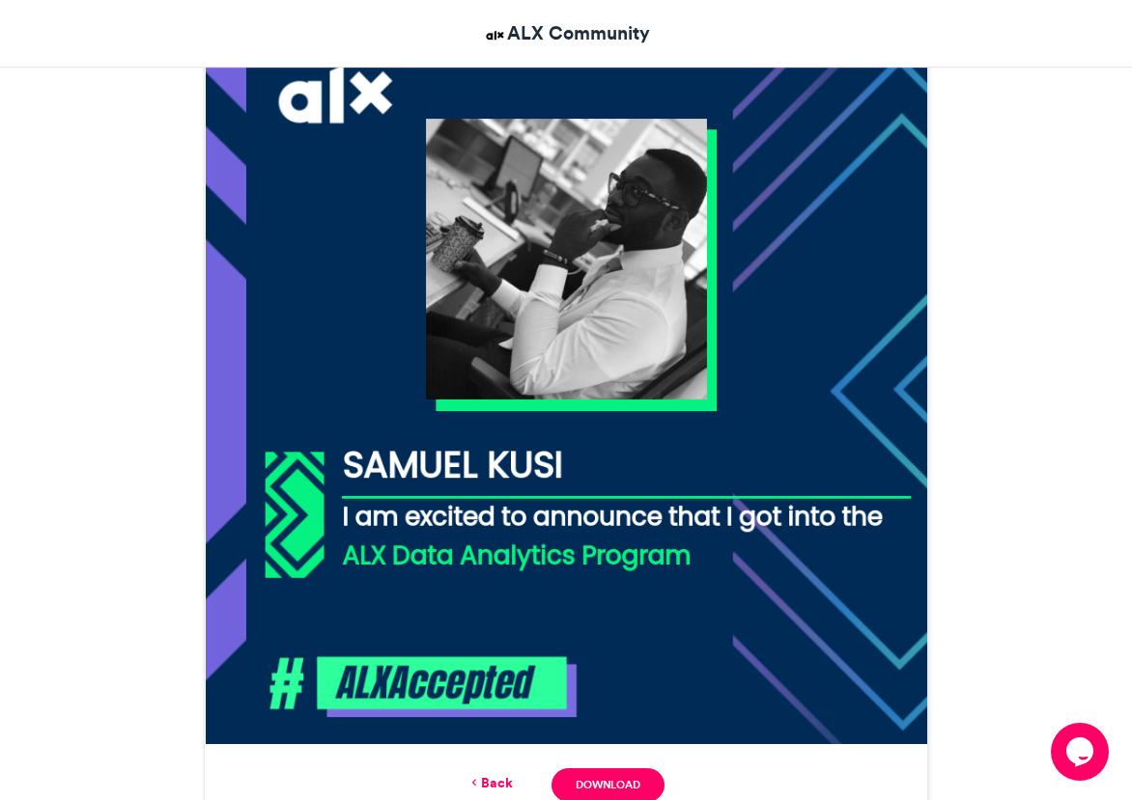
scroll to position [882, 0]
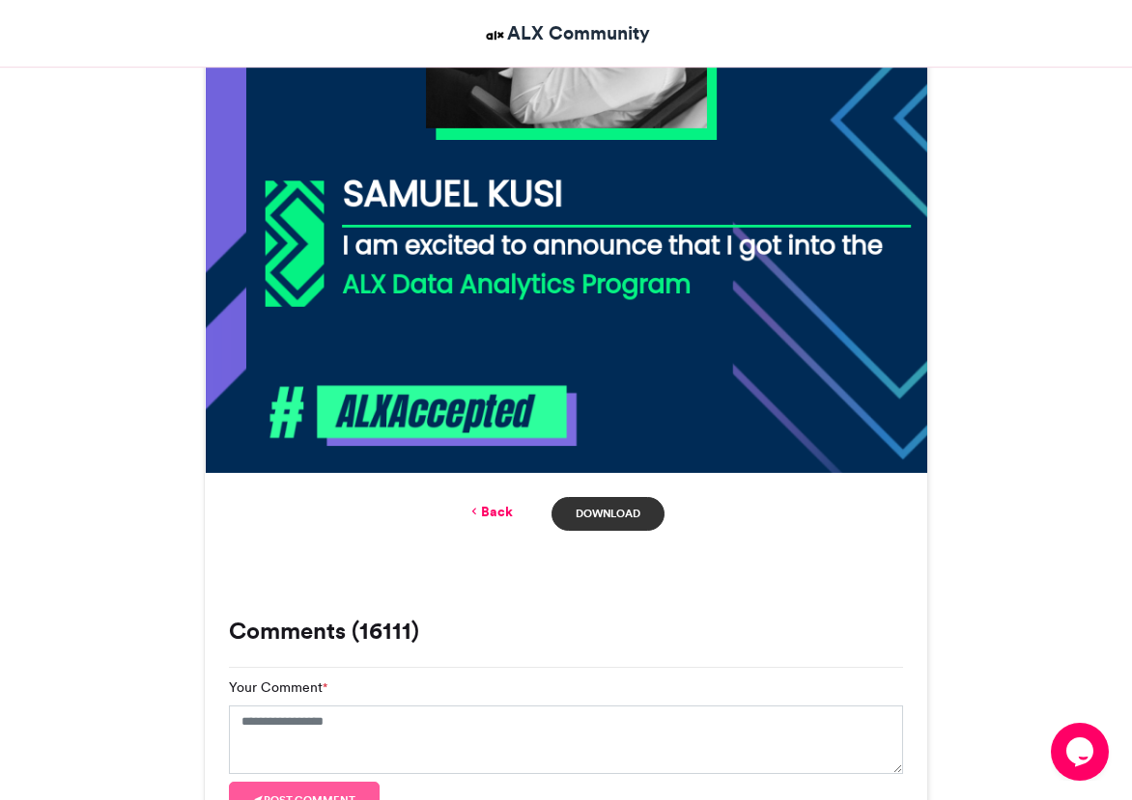
click at [637, 517] on link "Download" at bounding box center [607, 514] width 113 height 34
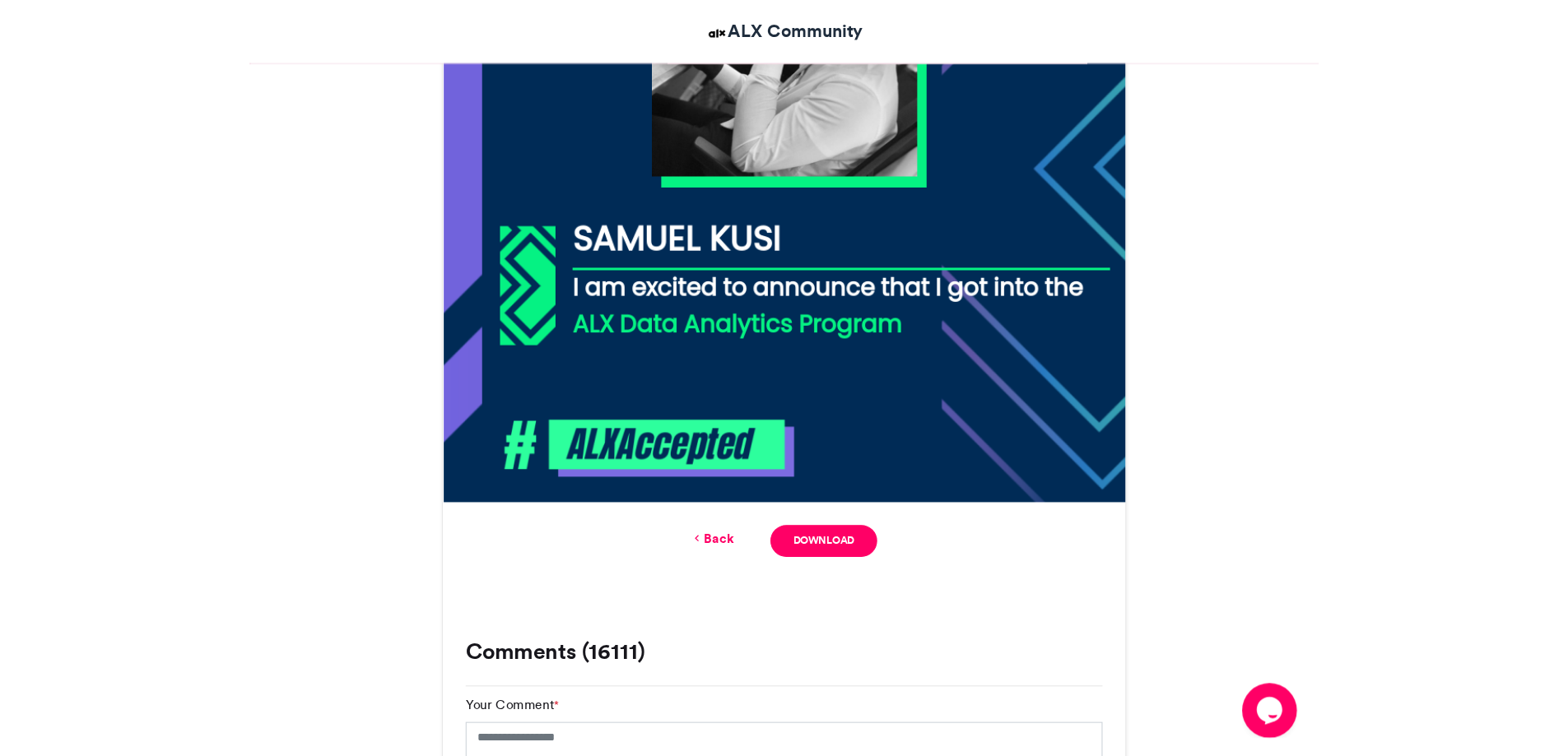
scroll to position [817, 0]
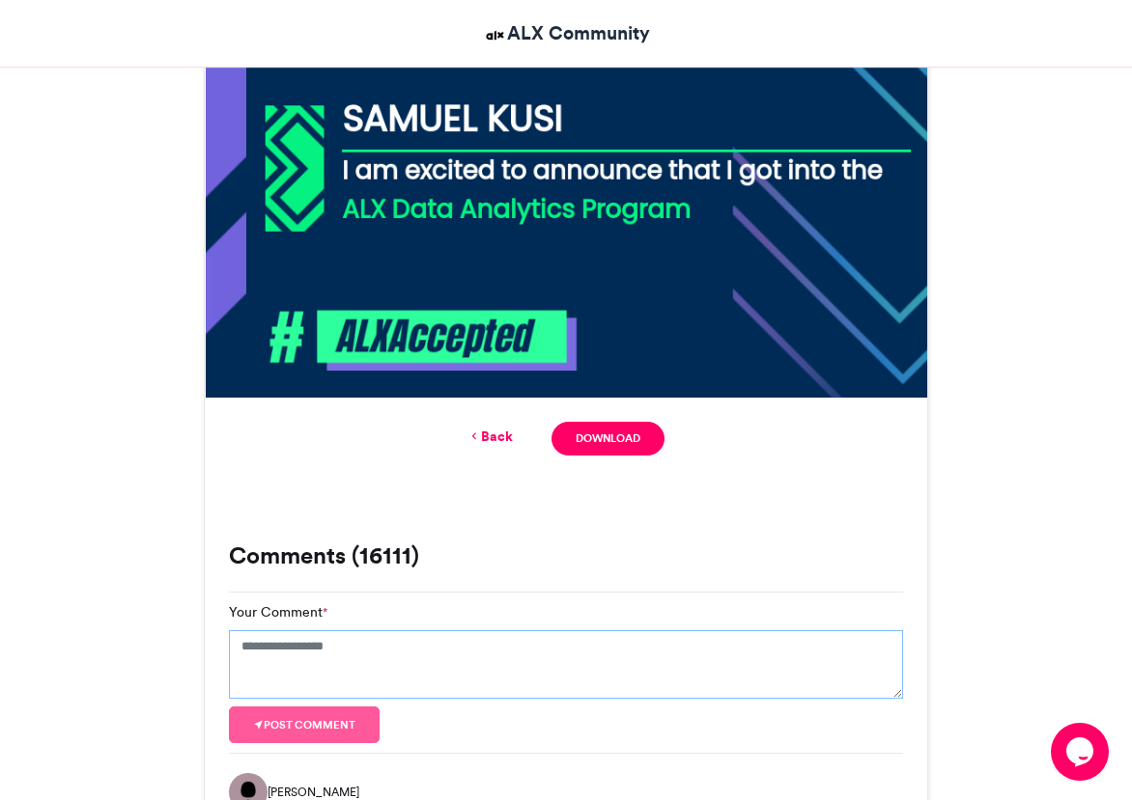
click at [463, 666] on textarea "Your Comment *" at bounding box center [566, 665] width 674 height 70
